Goal: Transaction & Acquisition: Purchase product/service

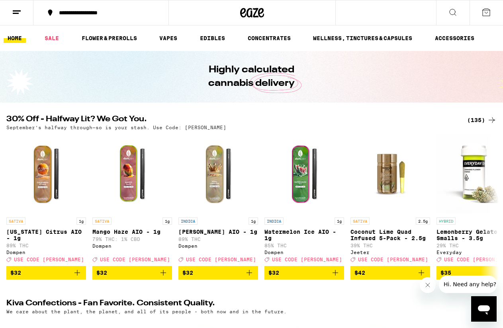
click at [483, 120] on div "(135)" at bounding box center [481, 120] width 29 height 10
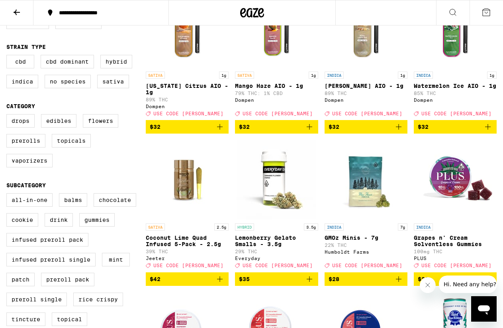
scroll to position [138, 0]
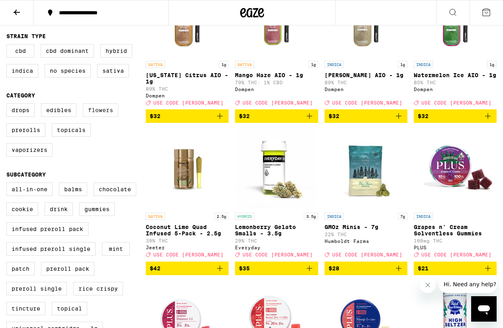
click at [94, 117] on label "Flowers" at bounding box center [100, 110] width 35 height 14
click at [8, 105] on input "Flowers" at bounding box center [8, 105] width 0 height 0
checkbox input "true"
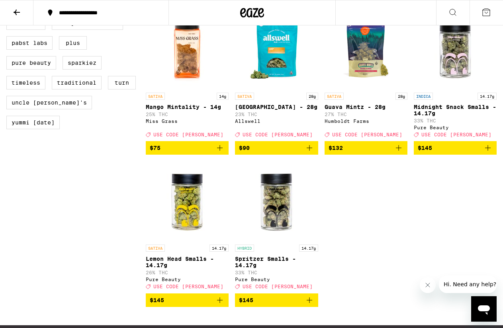
scroll to position [696, 0]
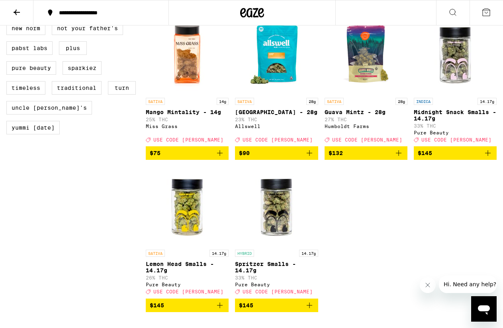
click at [271, 136] on div "SATIVA 28g [GEOGRAPHIC_DATA] - 28g 23% THC Allswell Deal Created with Sketch. U…" at bounding box center [276, 120] width 83 height 45
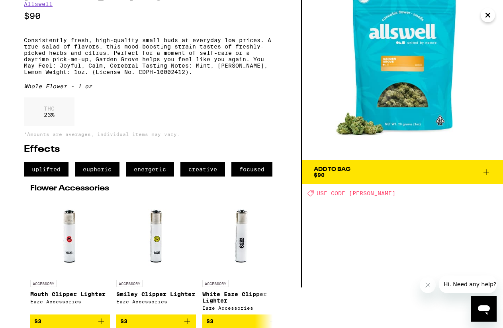
scroll to position [56, 0]
click at [378, 167] on span "Add To Bag $90" at bounding box center [402, 172] width 177 height 11
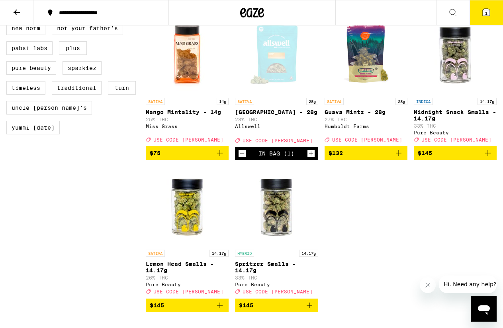
click at [451, 13] on icon at bounding box center [453, 13] width 10 height 10
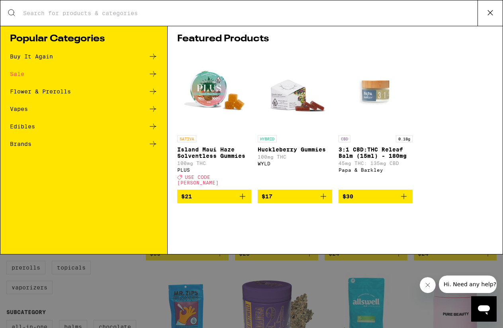
click at [487, 16] on icon at bounding box center [490, 13] width 12 height 12
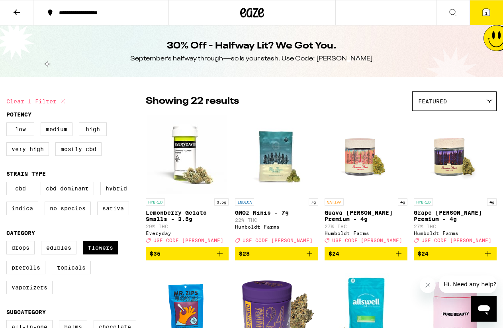
click at [487, 13] on span "1" at bounding box center [486, 13] width 2 height 5
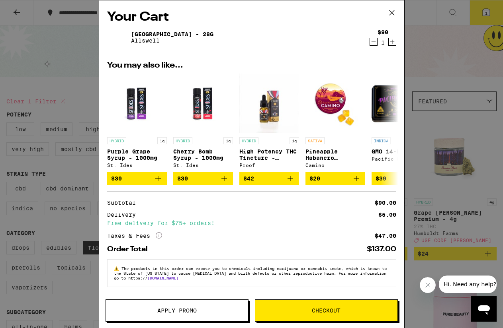
click at [177, 308] on span "Apply Promo" at bounding box center [176, 311] width 39 height 6
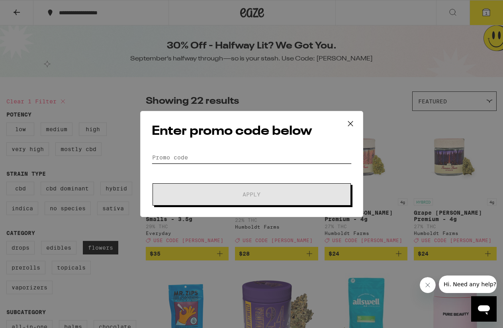
click at [234, 159] on input "Promo Code" at bounding box center [252, 158] width 200 height 12
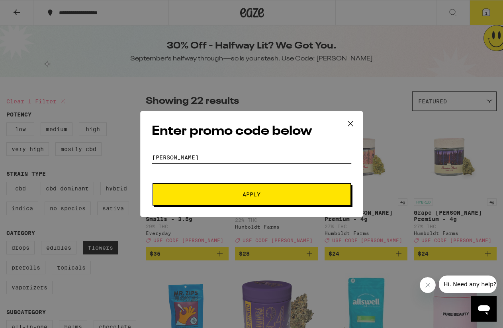
type input "[PERSON_NAME]"
click at [220, 194] on span "Apply" at bounding box center [251, 195] width 143 height 6
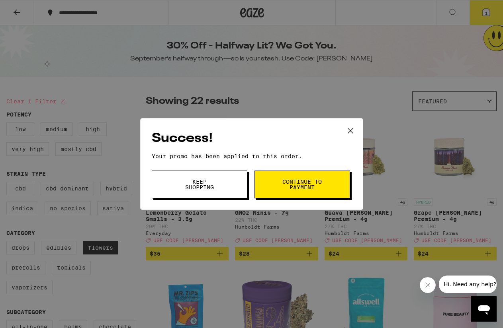
click at [294, 188] on span "Continue to payment" at bounding box center [302, 184] width 41 height 11
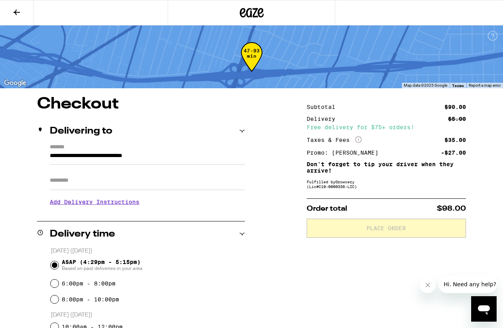
click at [358, 139] on icon at bounding box center [358, 139] width 6 height 6
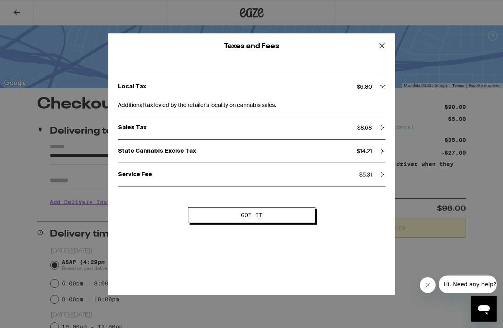
click at [382, 173] on icon at bounding box center [383, 175] width 6 height 6
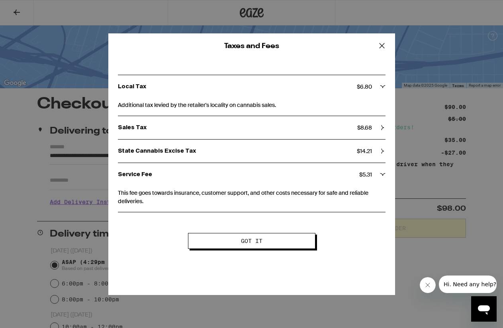
click at [382, 173] on icon at bounding box center [383, 175] width 6 height 6
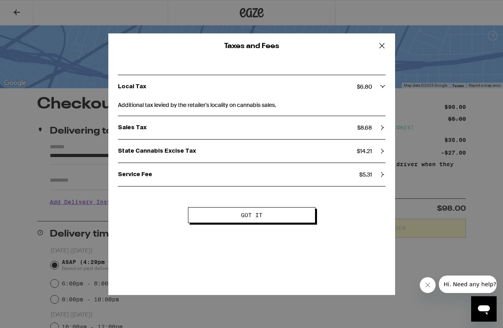
click at [382, 154] on div "State Cannabis Excise Tax $ 14.21" at bounding box center [251, 151] width 267 height 7
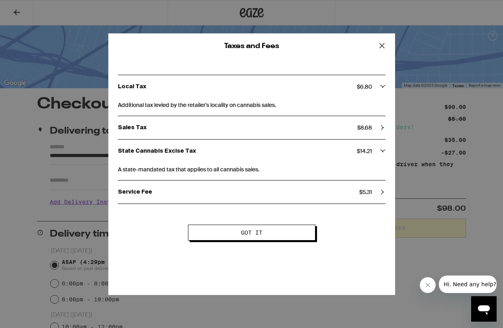
click at [382, 154] on div "State Cannabis Excise Tax $ 14.21" at bounding box center [251, 151] width 267 height 7
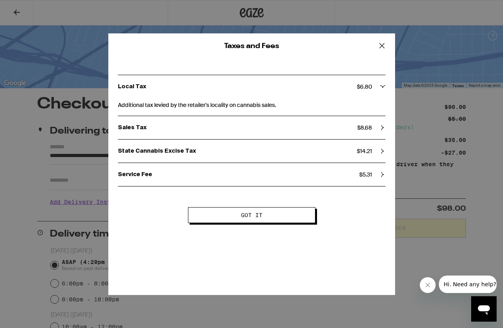
click at [380, 129] on icon at bounding box center [383, 128] width 6 height 6
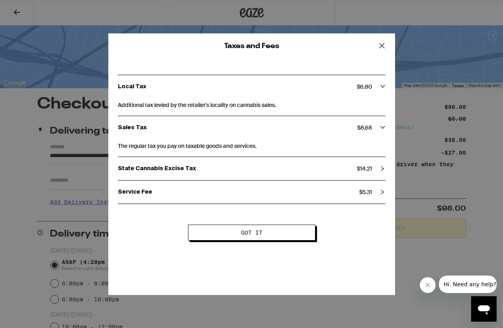
click at [380, 129] on icon at bounding box center [383, 128] width 6 height 6
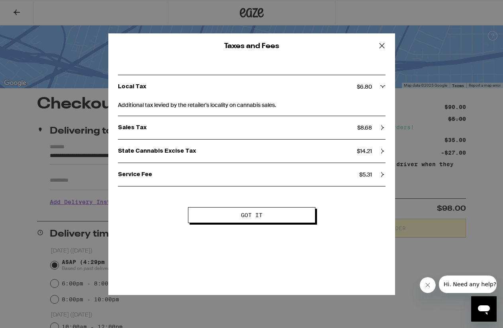
click at [376, 91] on div "Local Tax $ 6.80" at bounding box center [251, 86] width 267 height 23
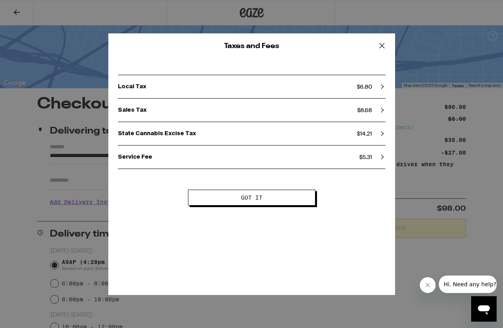
click at [376, 91] on div "Local Tax $ 6.80" at bounding box center [251, 86] width 267 height 23
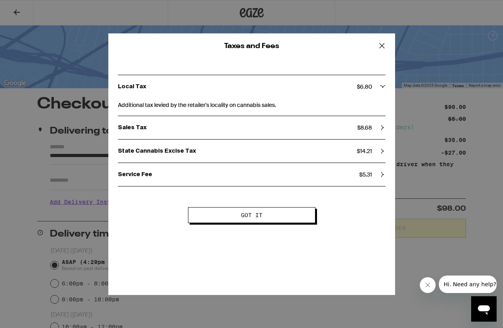
click at [376, 91] on div "Local Tax $ 6.80" at bounding box center [251, 86] width 267 height 23
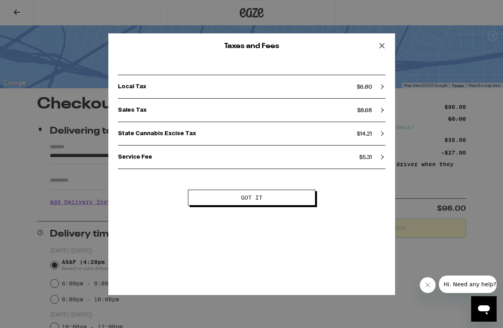
click at [383, 43] on icon at bounding box center [382, 46] width 12 height 12
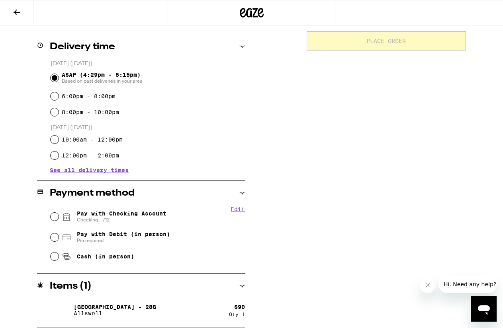
scroll to position [187, 0]
